Goal: Find specific page/section: Locate a particular part of the current website

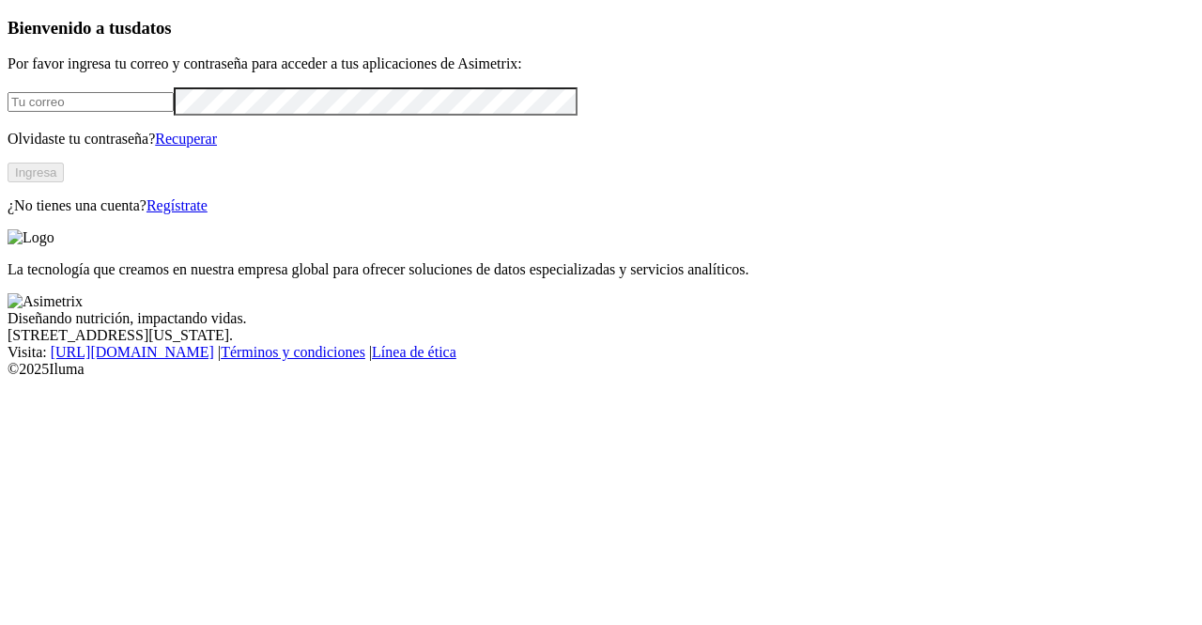
type input "[PERSON_NAME][EMAIL_ADDRESS][PERSON_NAME][DOMAIN_NAME]"
click at [64, 182] on button "Ingresa" at bounding box center [36, 173] width 56 height 20
